Goal: Task Accomplishment & Management: Complete application form

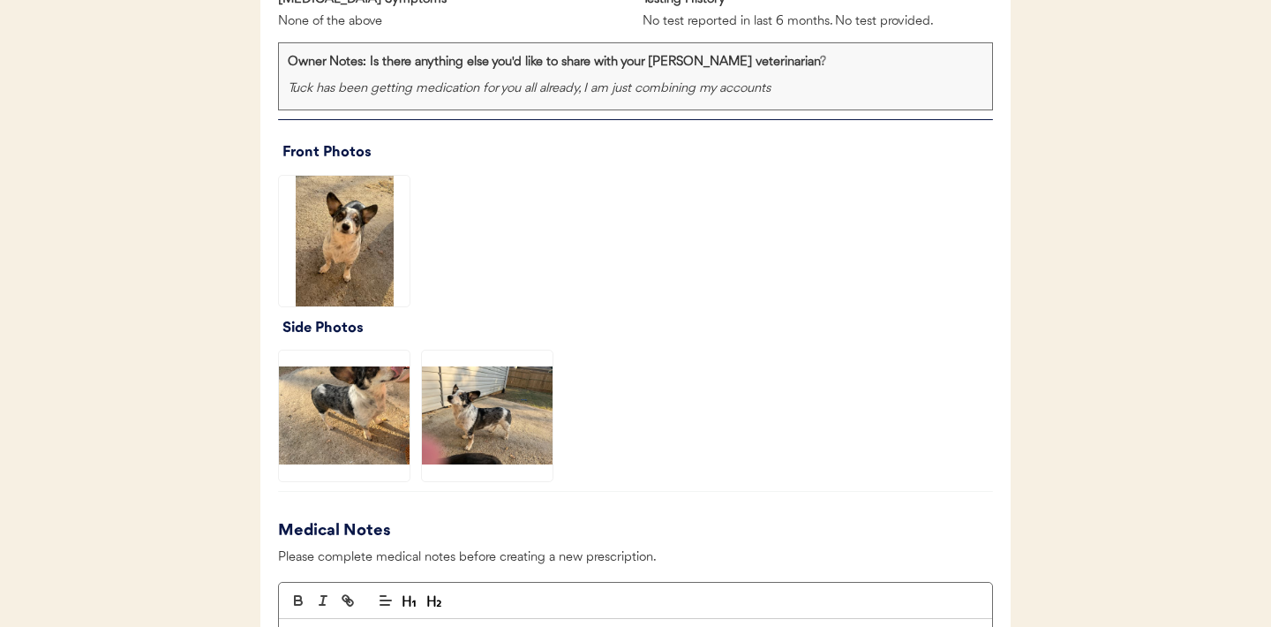
scroll to position [1213, 0]
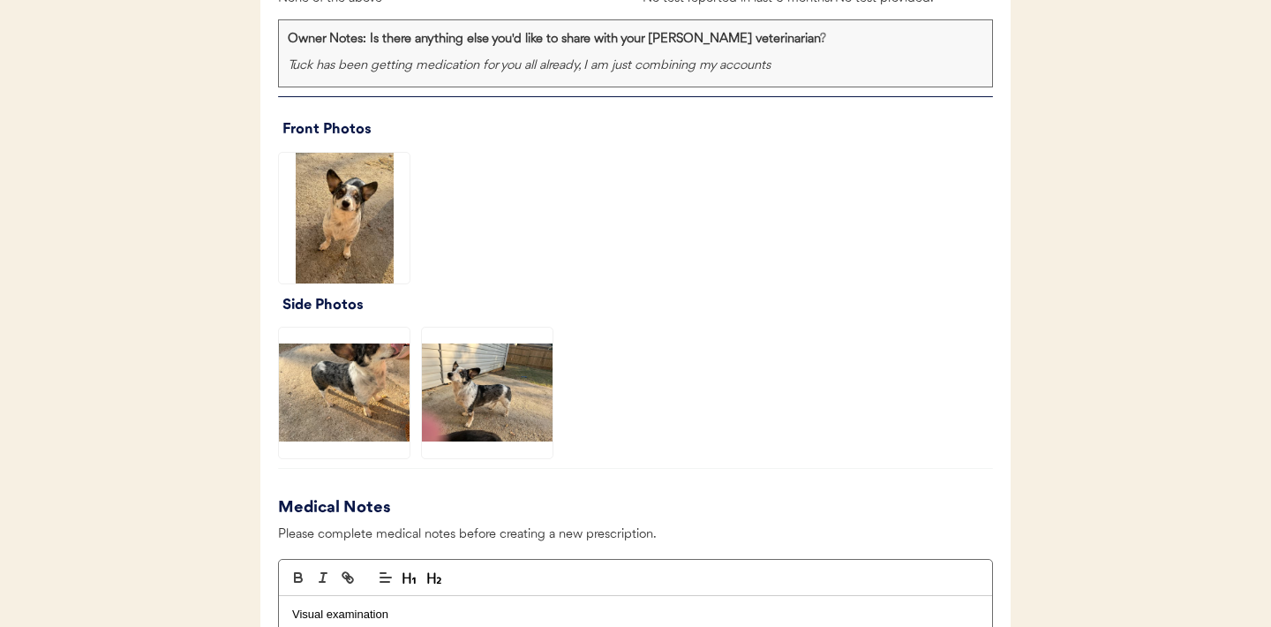
click at [344, 229] on img at bounding box center [344, 218] width 131 height 131
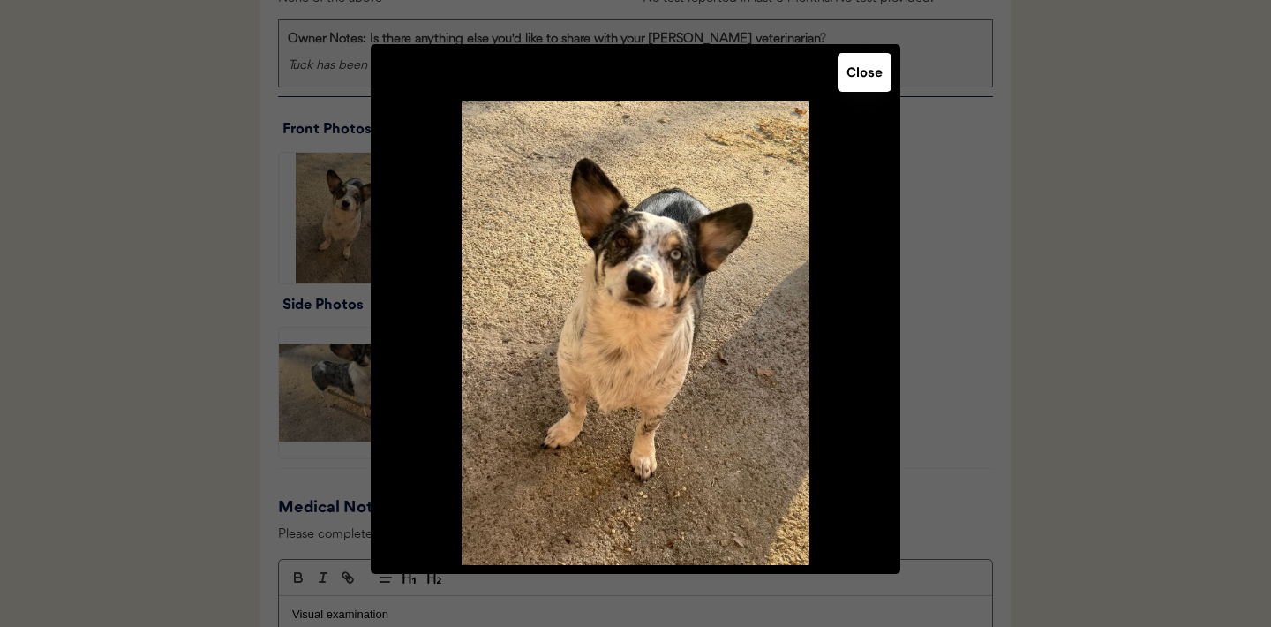
click at [859, 81] on button "Close" at bounding box center [865, 72] width 54 height 39
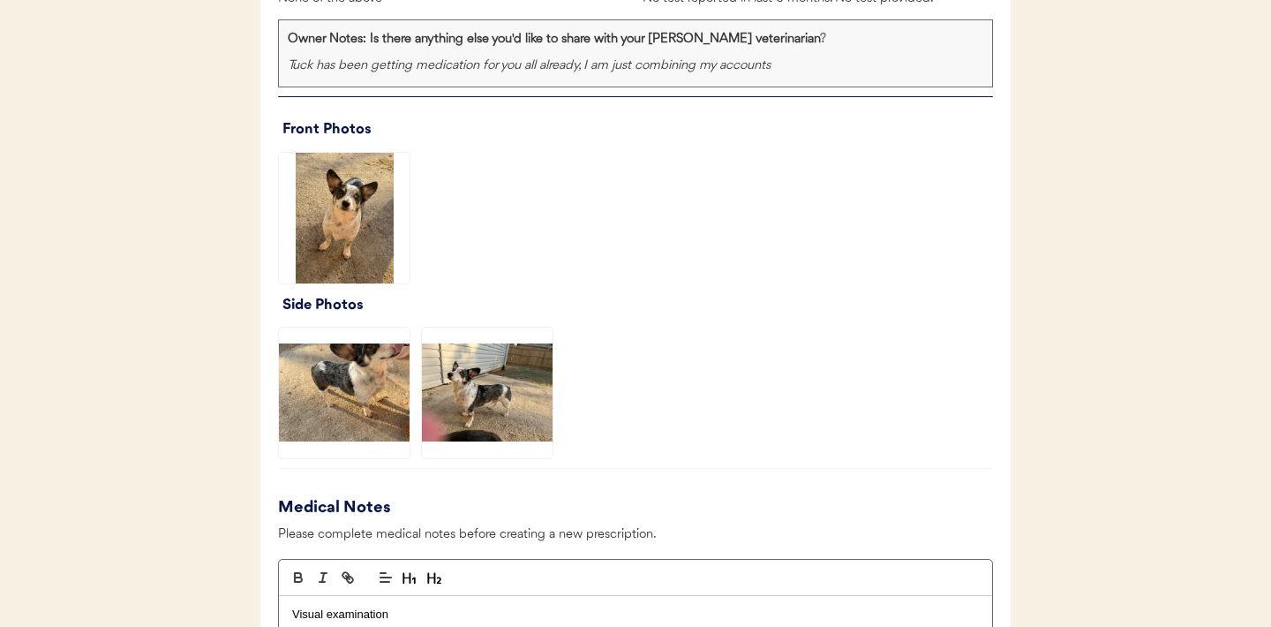
click at [344, 386] on img at bounding box center [344, 392] width 131 height 131
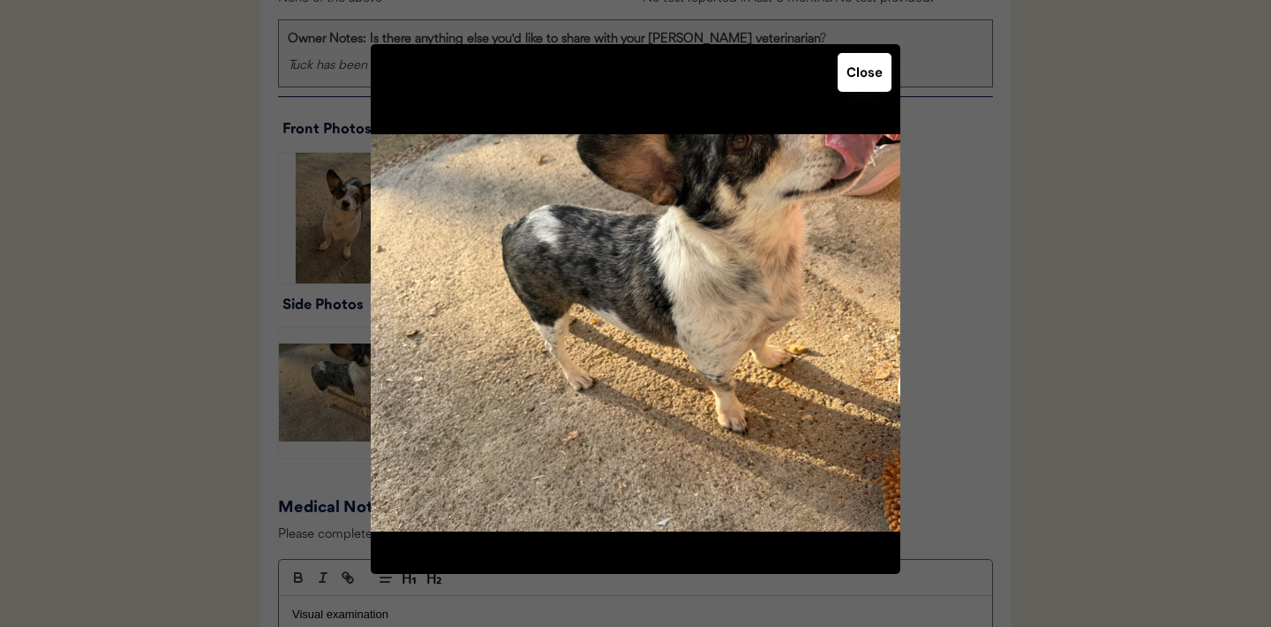
click at [872, 77] on button "Close" at bounding box center [865, 72] width 54 height 39
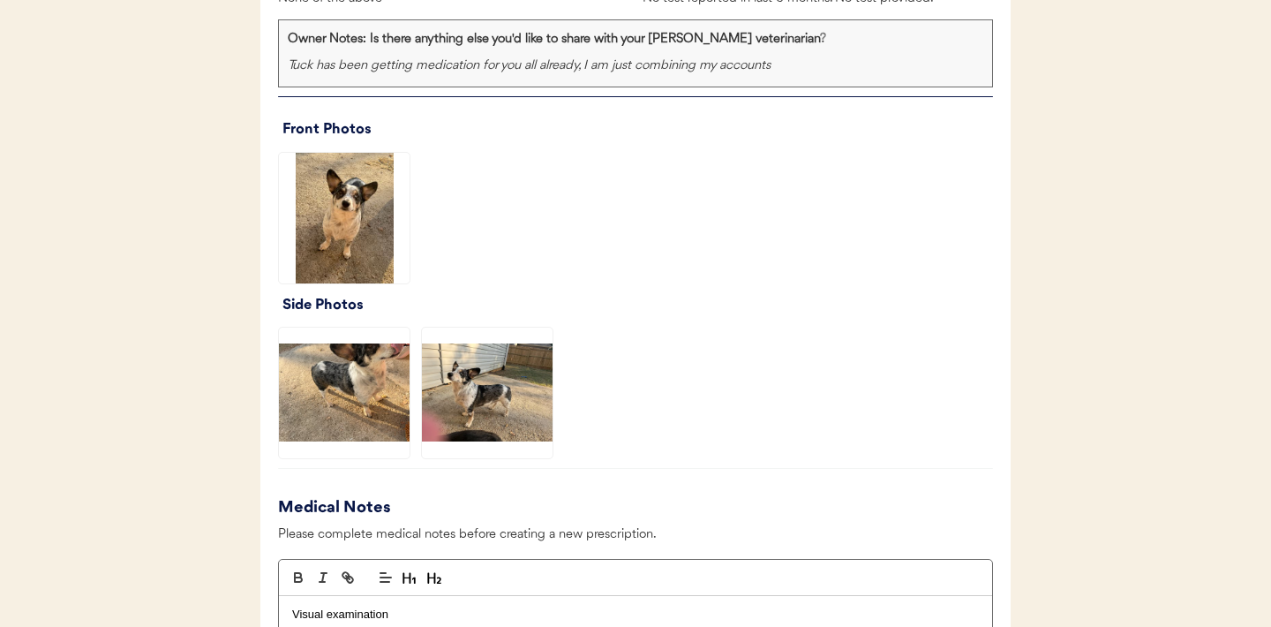
click at [474, 402] on img at bounding box center [487, 392] width 131 height 131
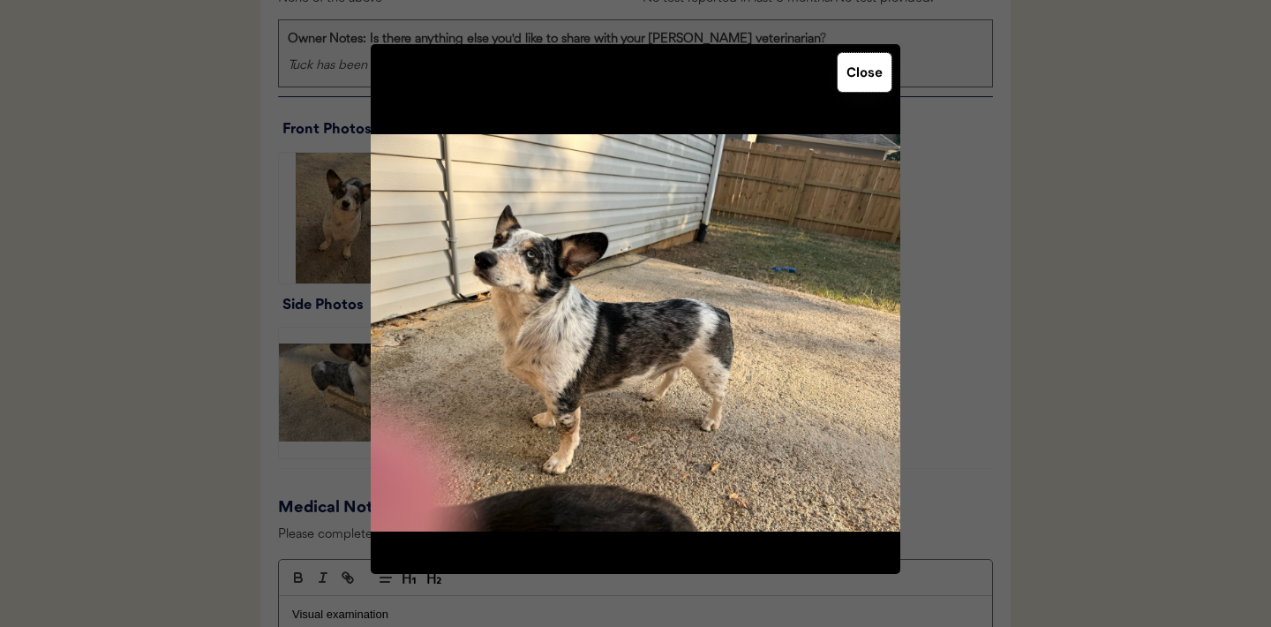
click at [854, 72] on button "Close" at bounding box center [865, 72] width 54 height 39
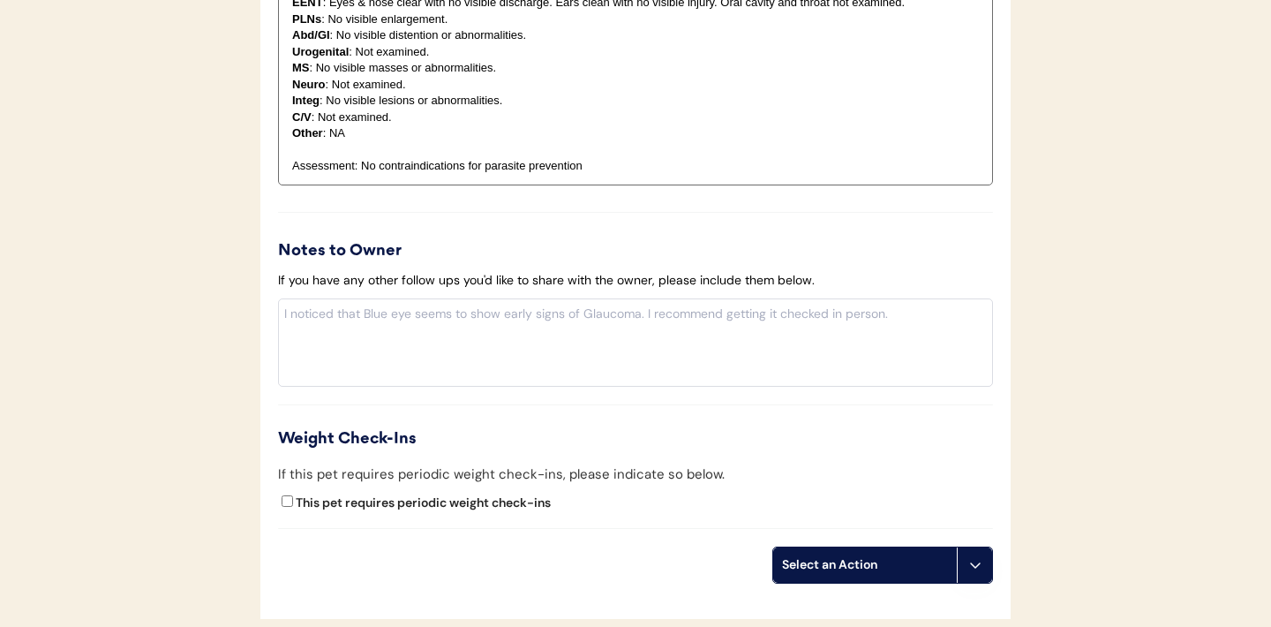
scroll to position [2025, 0]
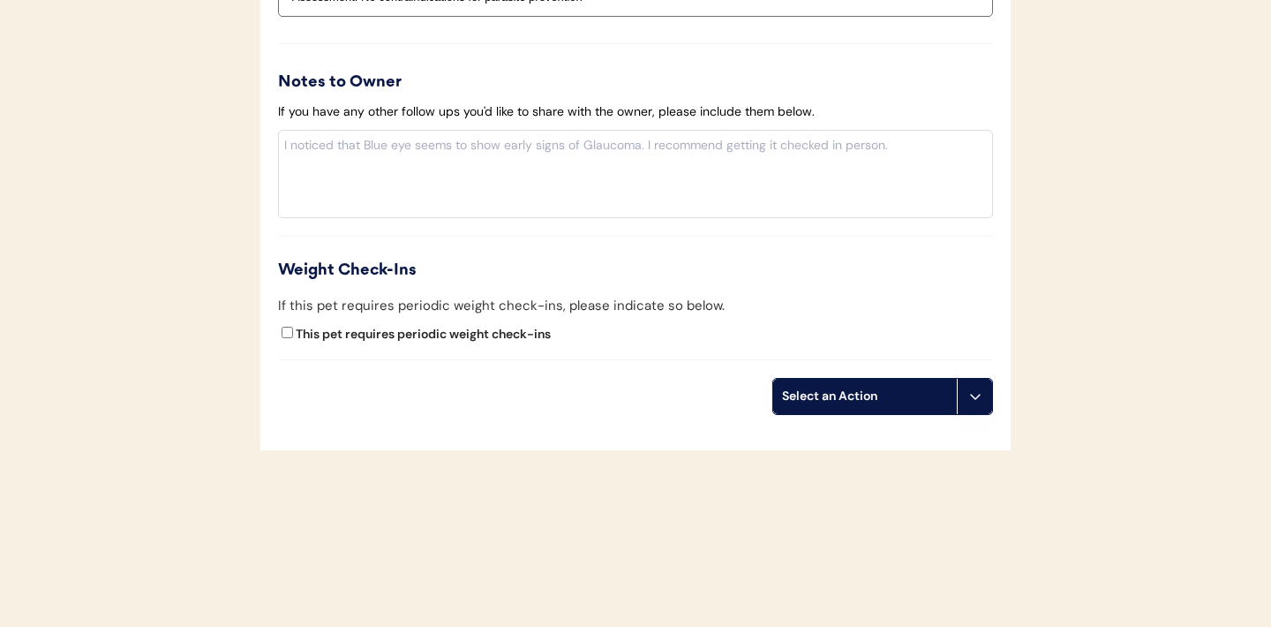
click at [978, 388] on button at bounding box center [974, 396] width 35 height 35
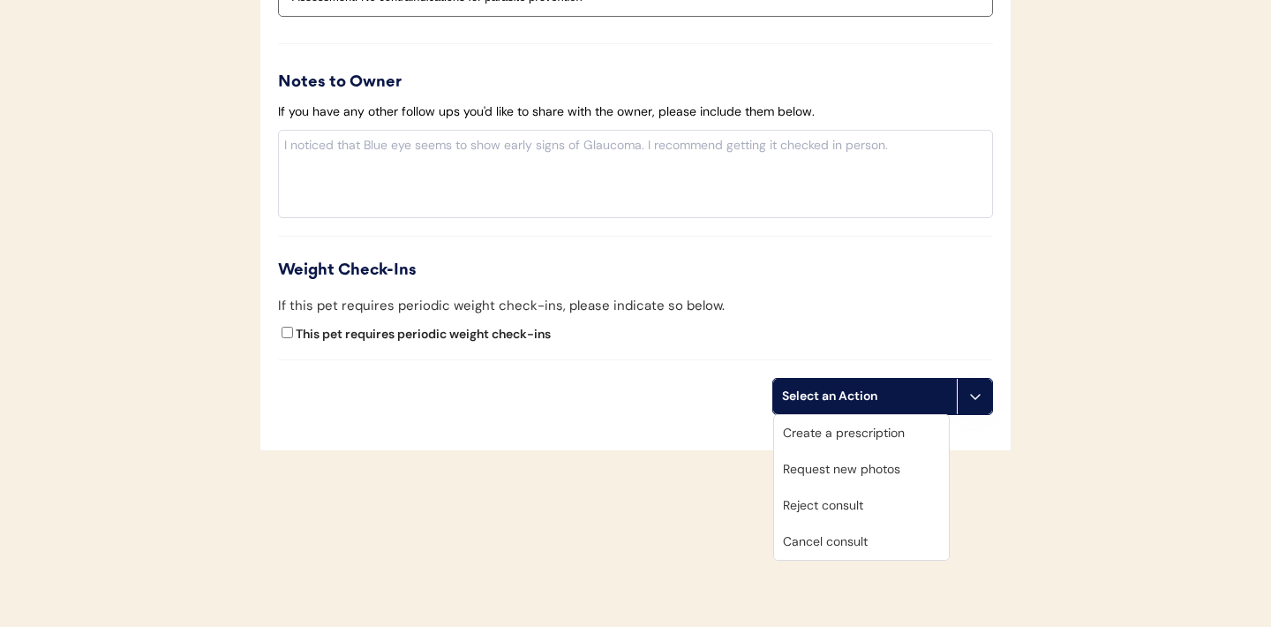
click at [850, 434] on div "Create a prescription" at bounding box center [861, 433] width 175 height 36
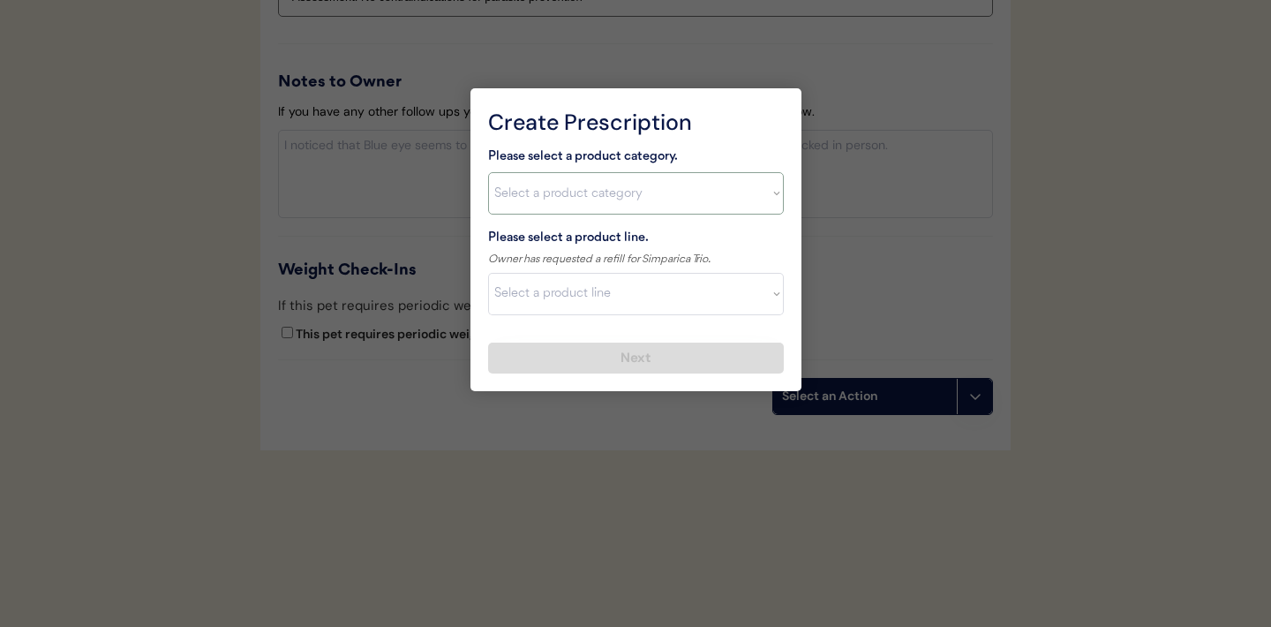
click at [713, 193] on select "Select a product category [MEDICAL_DATA] Antibiotics Anxiety Combo [MEDICAL_DAT…" at bounding box center [636, 193] width 296 height 42
select select ""combo_[MEDICAL_DATA]_prevention""
click at [755, 292] on select "Select a product line" at bounding box center [636, 294] width 296 height 42
click at [751, 200] on select "Select a product category [MEDICAL_DATA] Antibiotics Anxiety Combo [MEDICAL_DAT…" at bounding box center [636, 193] width 296 height 42
click at [768, 301] on select "Select a product line Advantage Multi for Dogs Credelio Quattro NexGard Plus Ne…" at bounding box center [636, 294] width 296 height 42
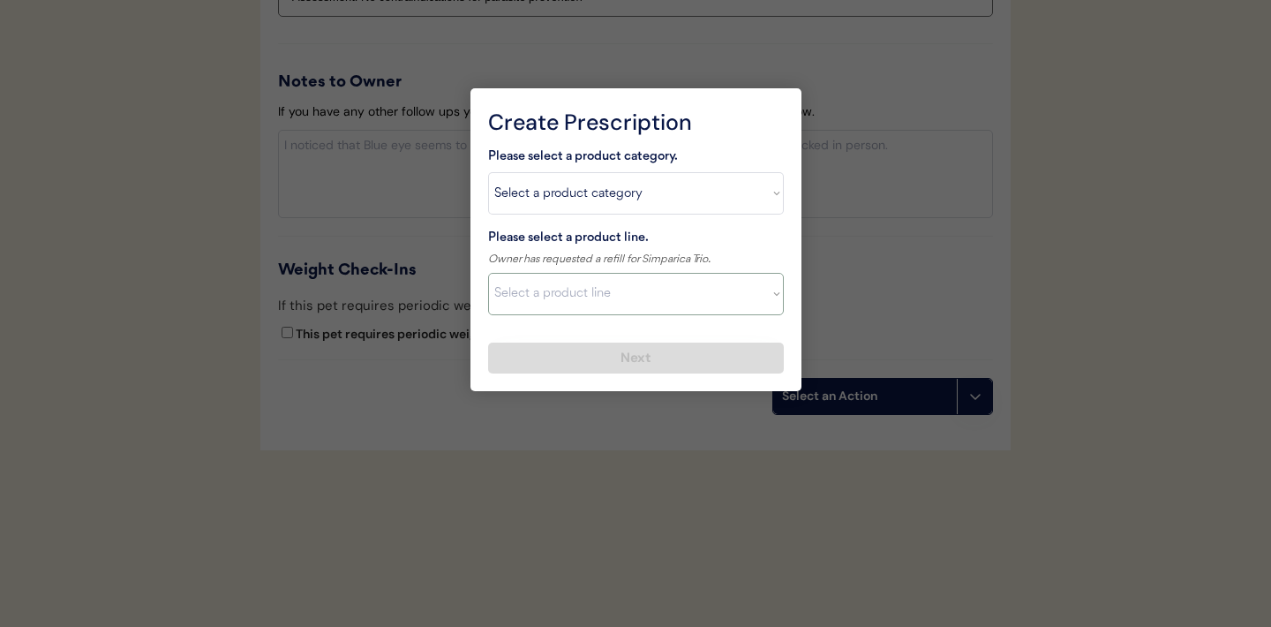
select select ""Simparica Trio""
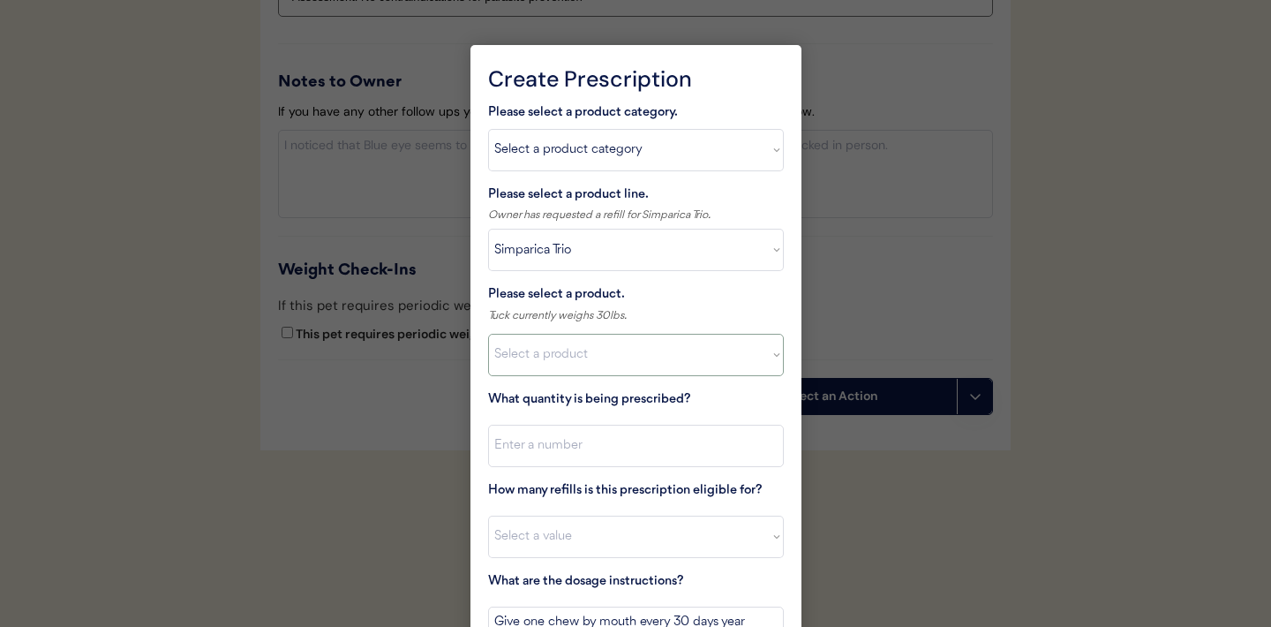
click at [757, 360] on select "Select a product Simparica Trio, 2.8 - 5.5lbs Simparica Trio, 5.6 - 11lbs Simpa…" at bounding box center [636, 355] width 296 height 42
select select ""1348695171700984260__LOOKUP__1704773707524x107284382987270270""
click at [656, 445] on input "input" at bounding box center [636, 445] width 296 height 42
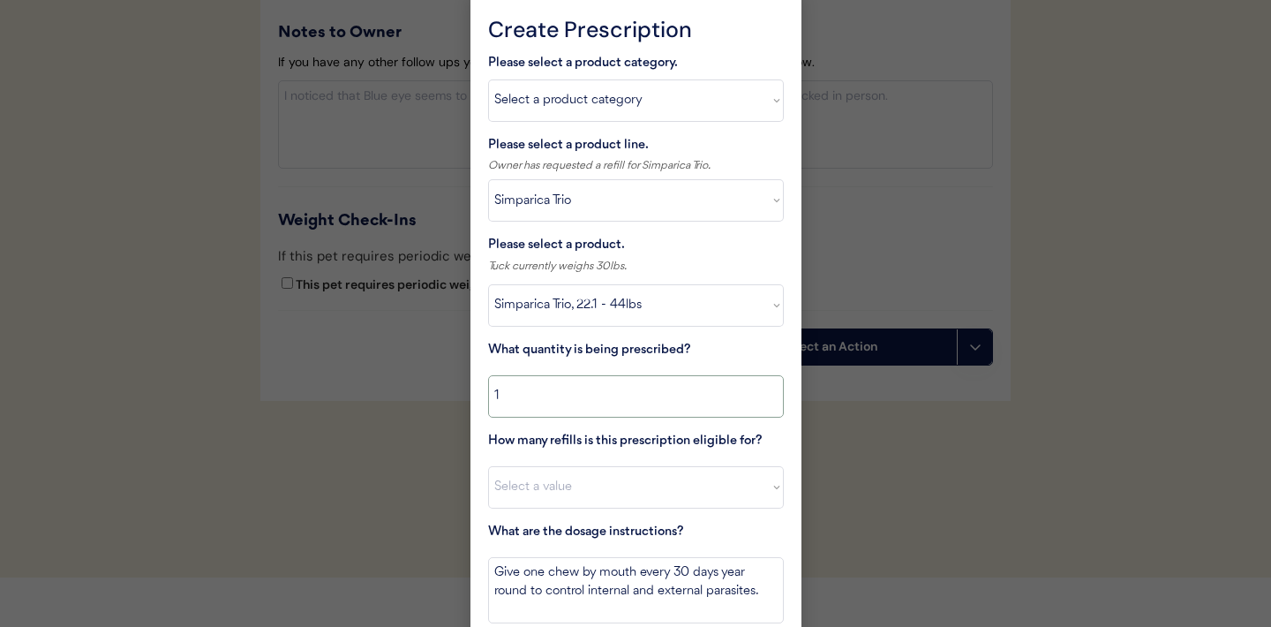
scroll to position [2076, 0]
type input "1"
click at [605, 495] on select "Select a value 0 1 2 3 4 5 6 7 8 9 10 11" at bounding box center [636, 486] width 296 height 42
select select "11"
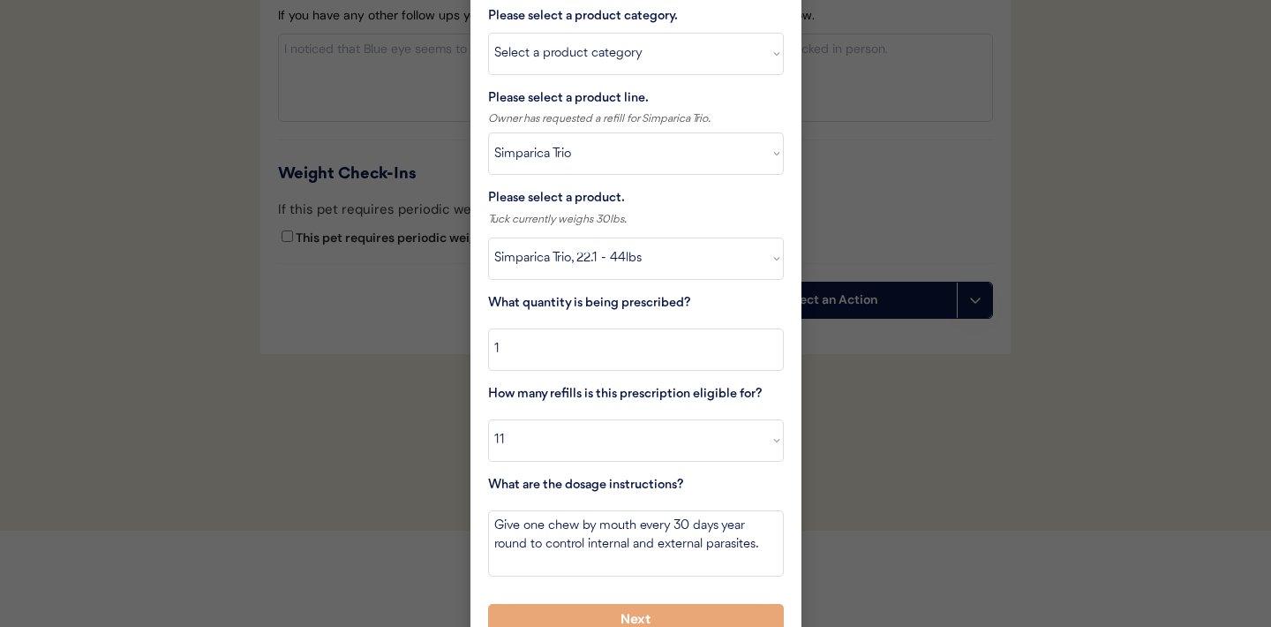
scroll to position [2146, 0]
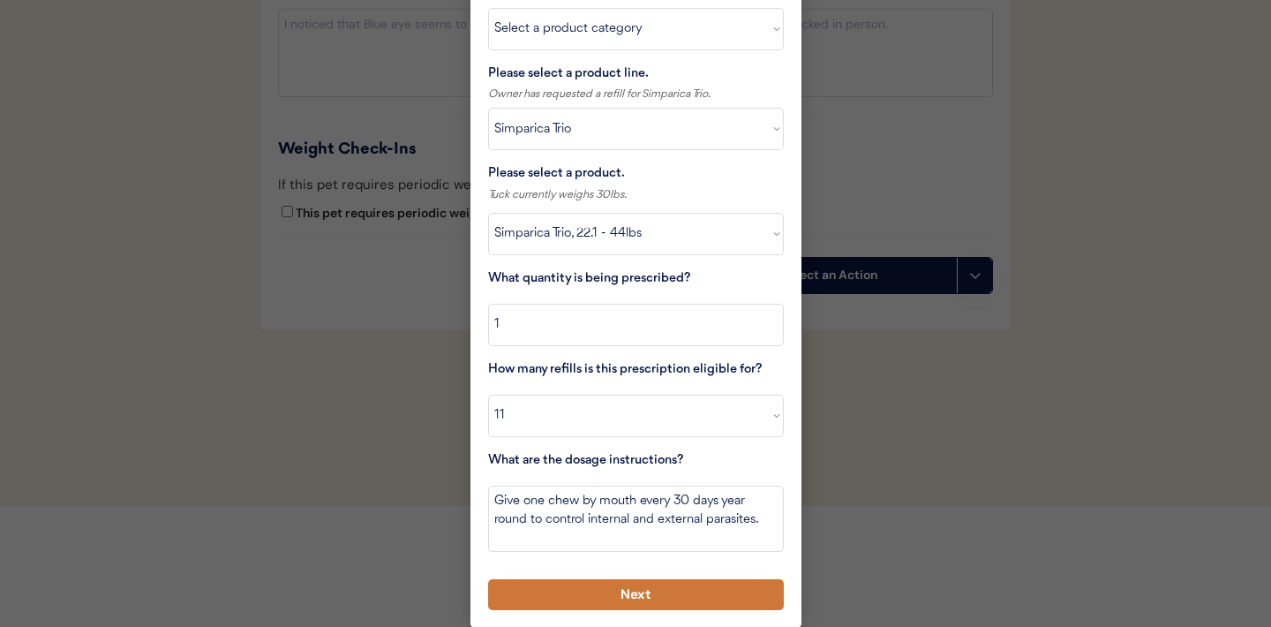
click at [578, 583] on button "Next" at bounding box center [636, 594] width 296 height 31
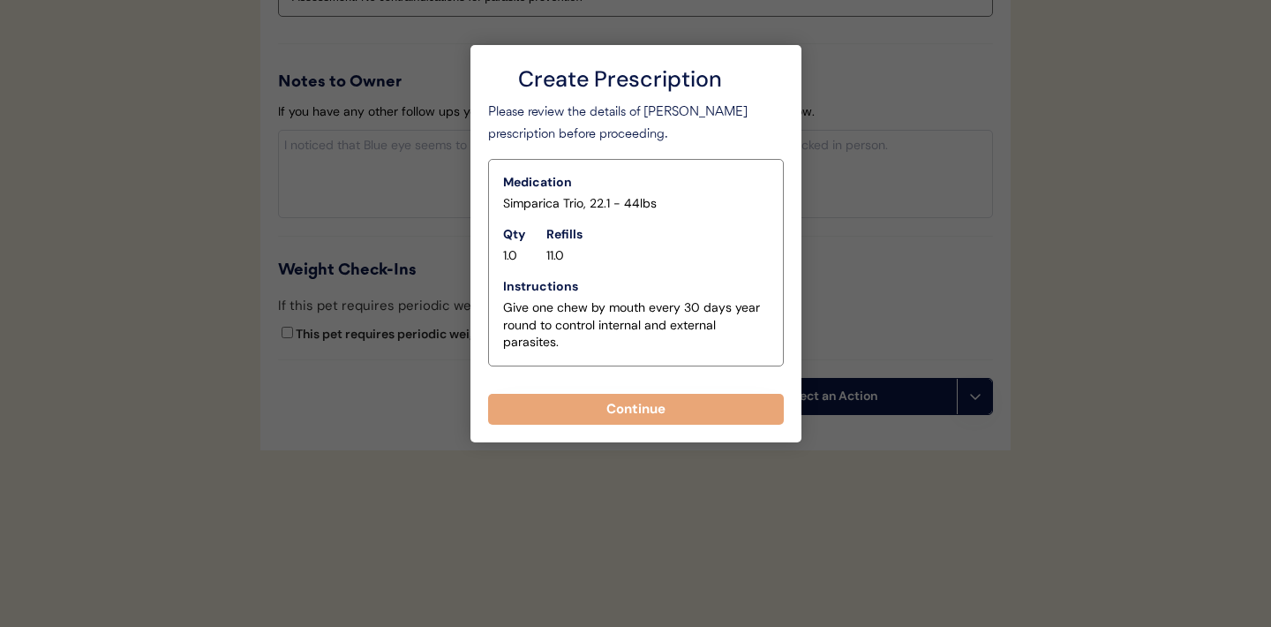
scroll to position [2025, 0]
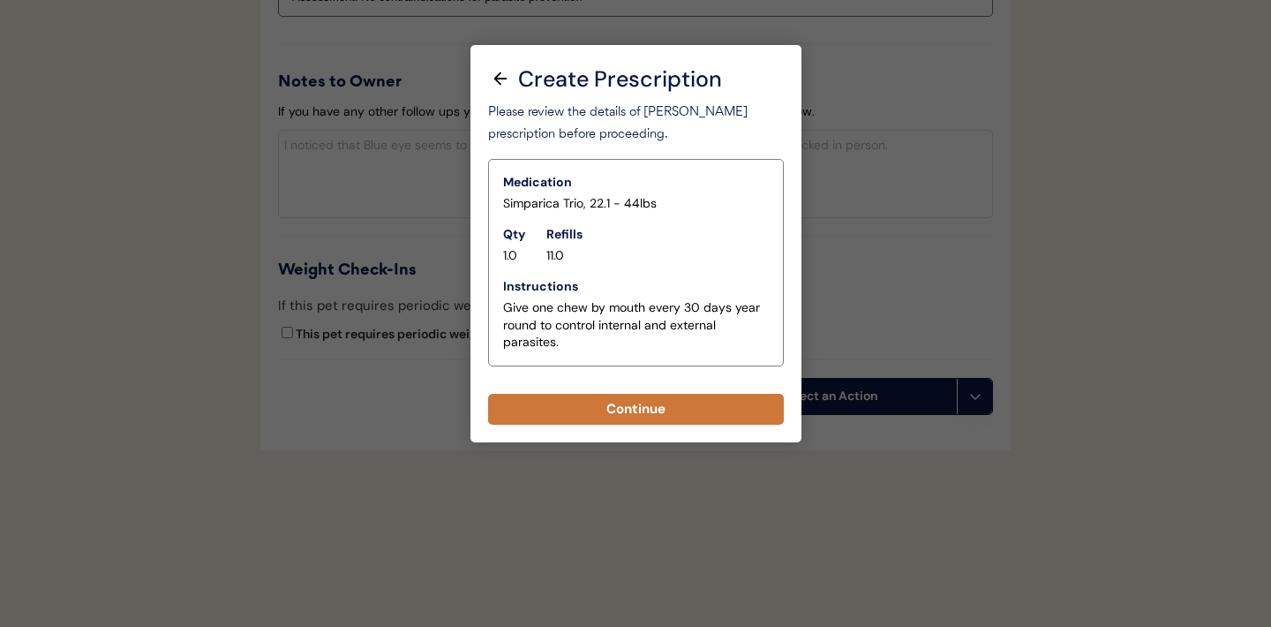
click at [640, 411] on button "Continue" at bounding box center [636, 409] width 296 height 31
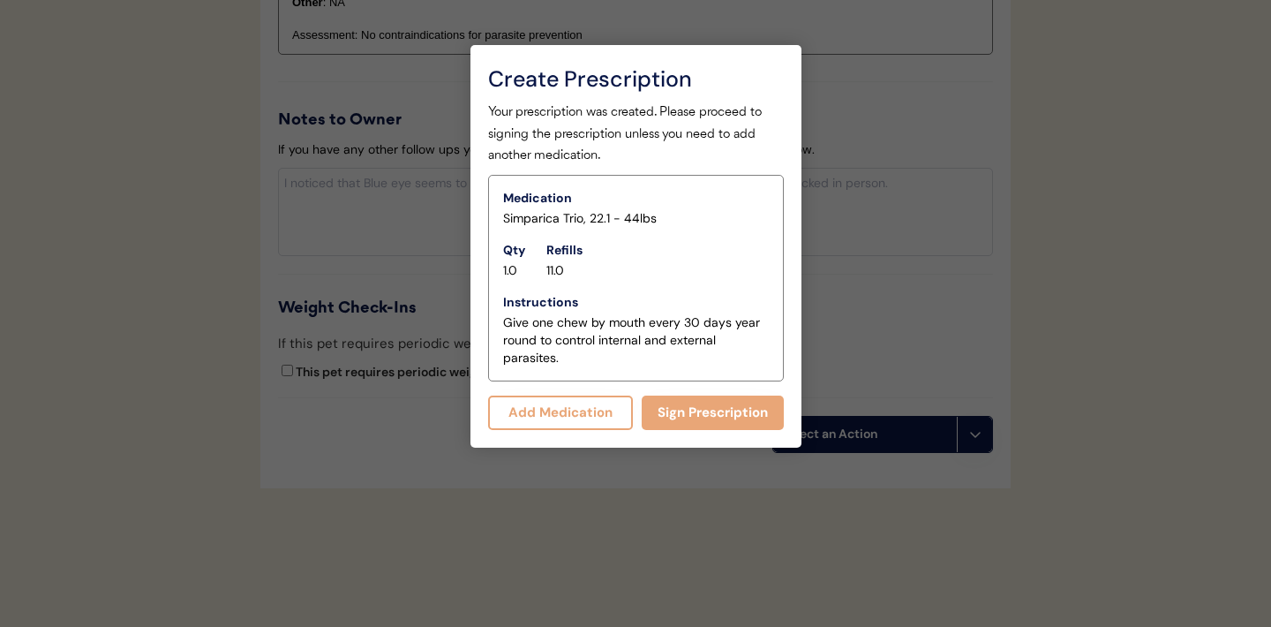
scroll to position [2063, 0]
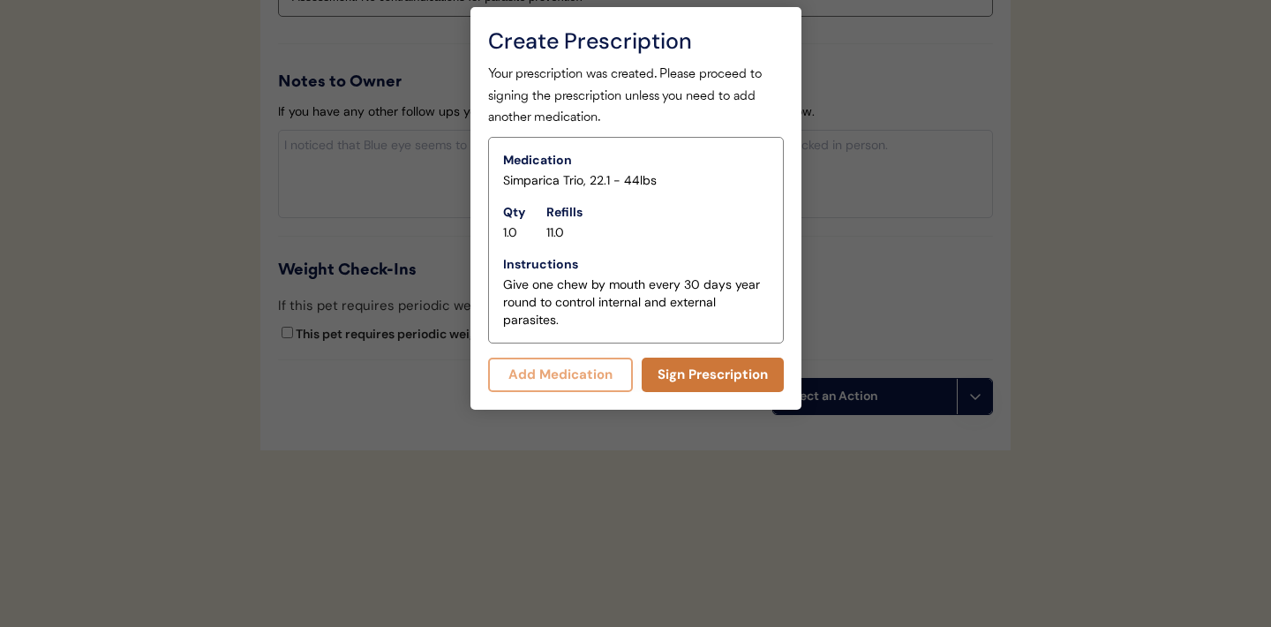
click at [688, 372] on button "Sign Prescription" at bounding box center [713, 374] width 142 height 34
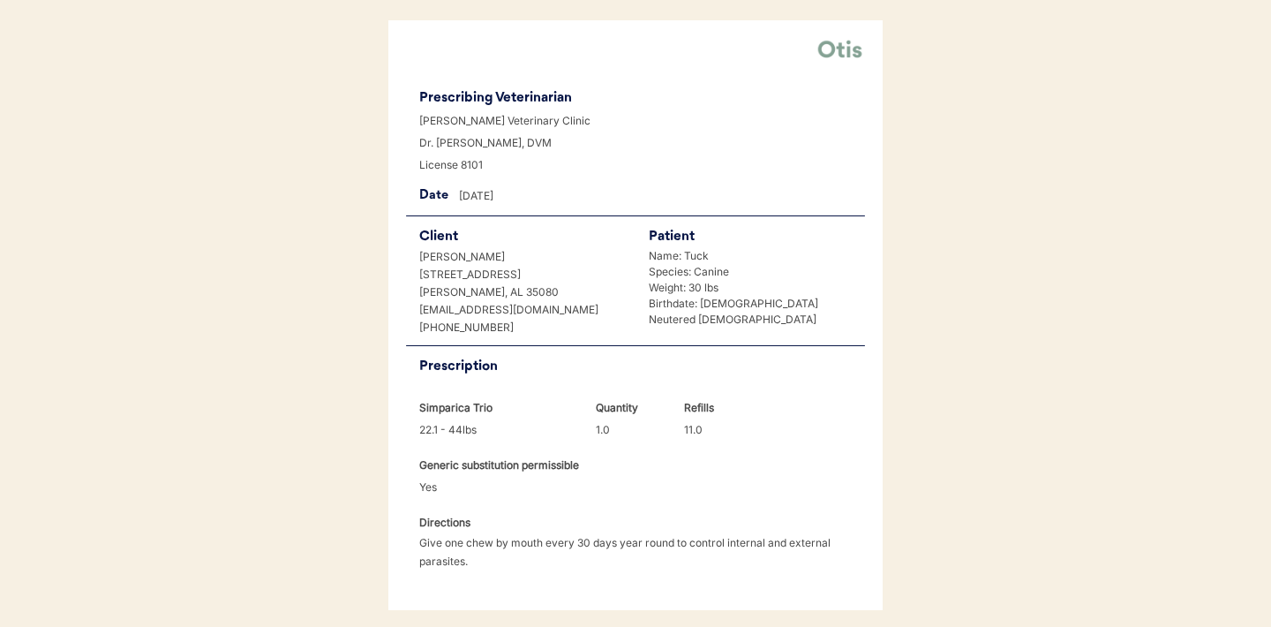
scroll to position [454, 0]
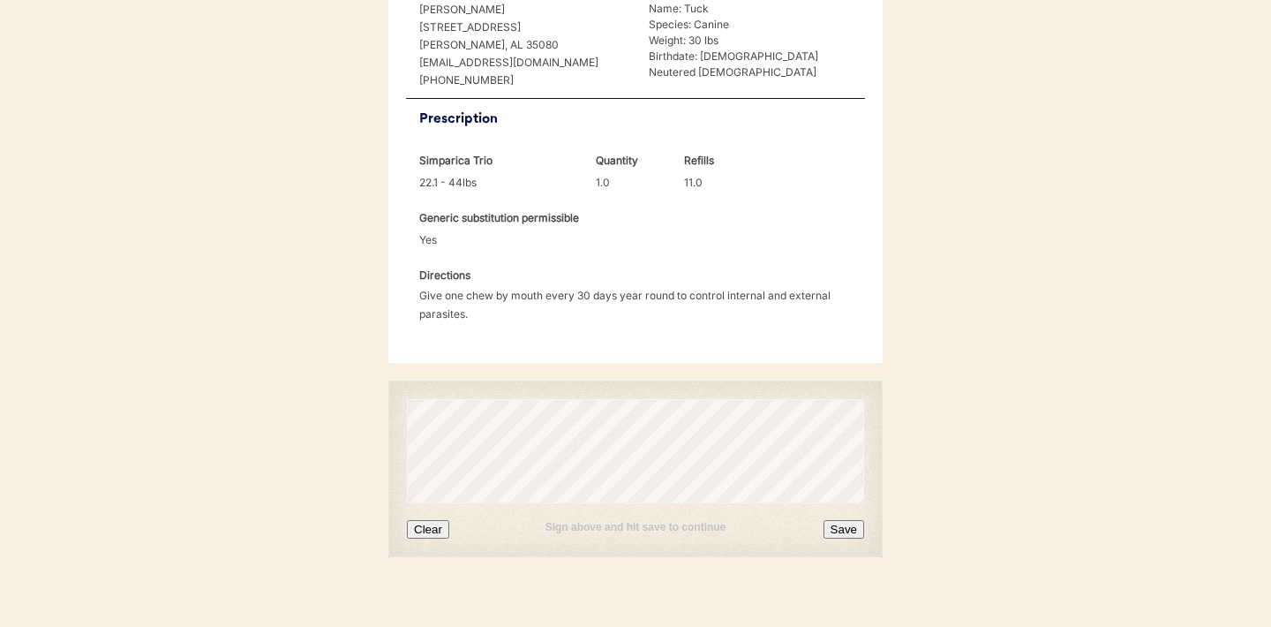
click at [423, 520] on button "Clear" at bounding box center [428, 529] width 42 height 19
click at [845, 520] on button "Save" at bounding box center [843, 529] width 41 height 19
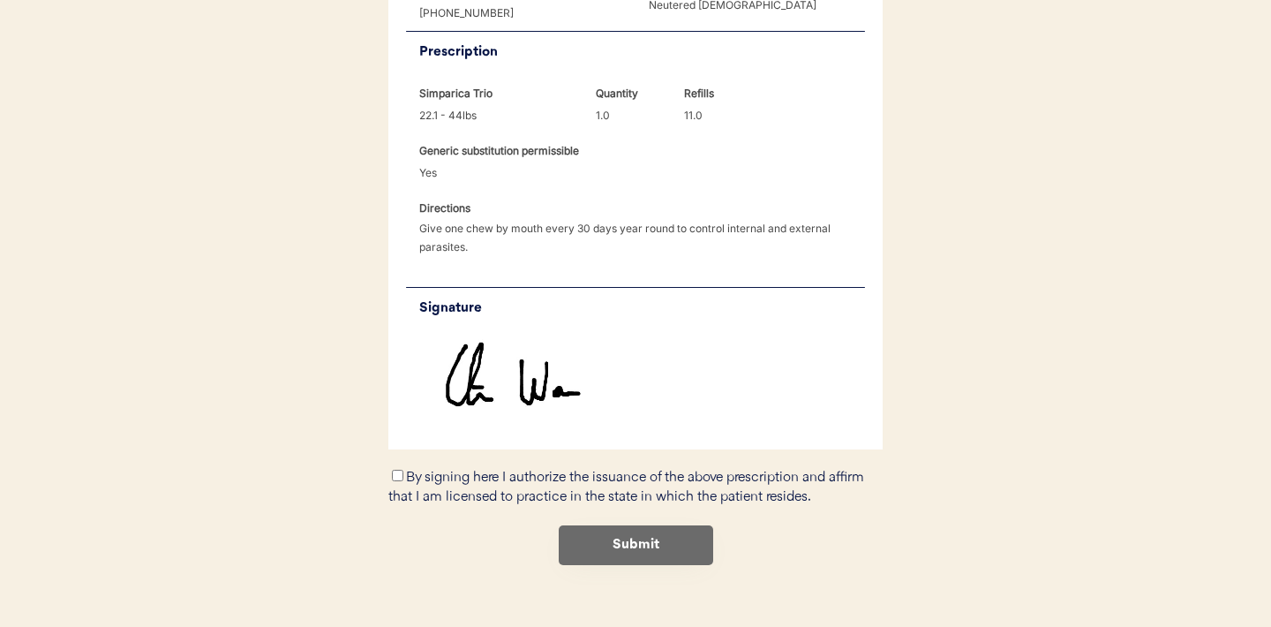
scroll to position [529, 0]
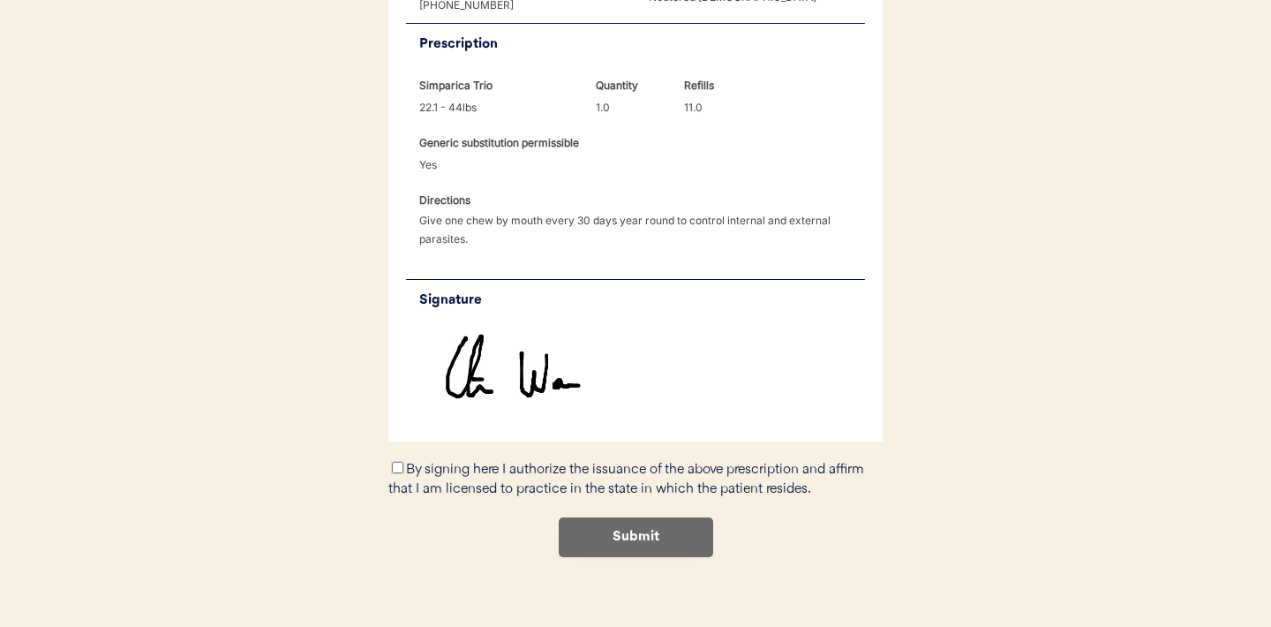
click at [399, 462] on input "By signing here I authorize the issuance of the above prescription and affirm t…" at bounding box center [397, 467] width 11 height 11
checkbox input "true"
click at [643, 517] on button "Submit" at bounding box center [636, 537] width 154 height 40
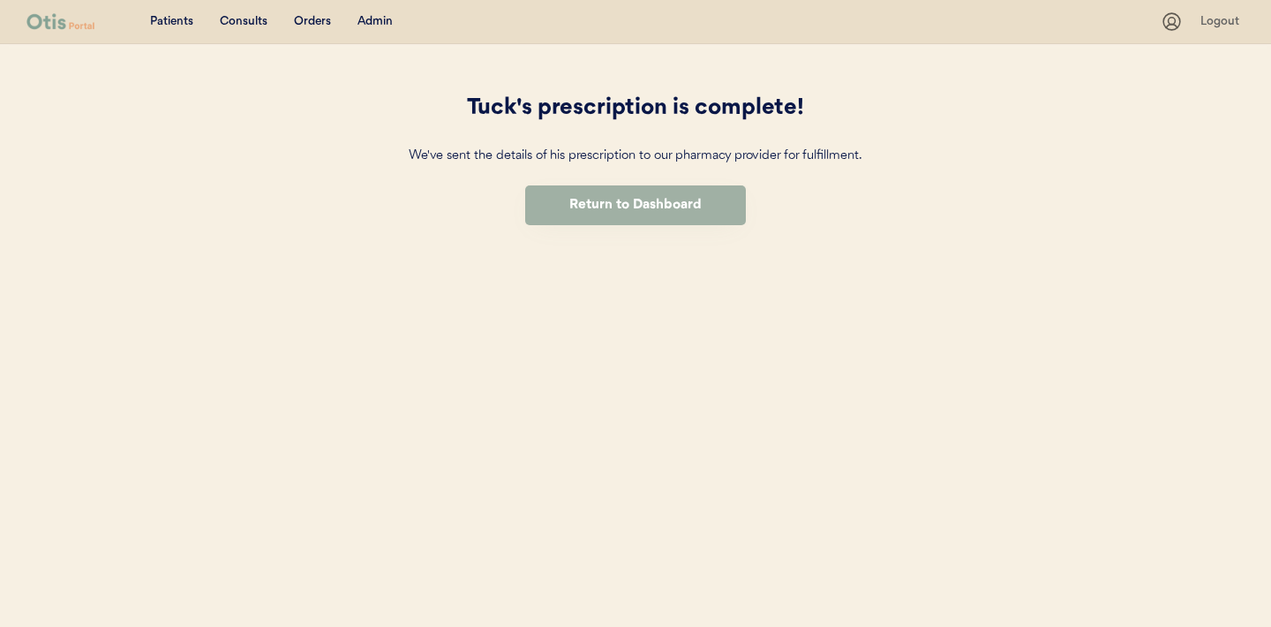
click at [629, 214] on button "Return to Dashboard" at bounding box center [635, 205] width 221 height 40
